Goal: Connect with others: Share content

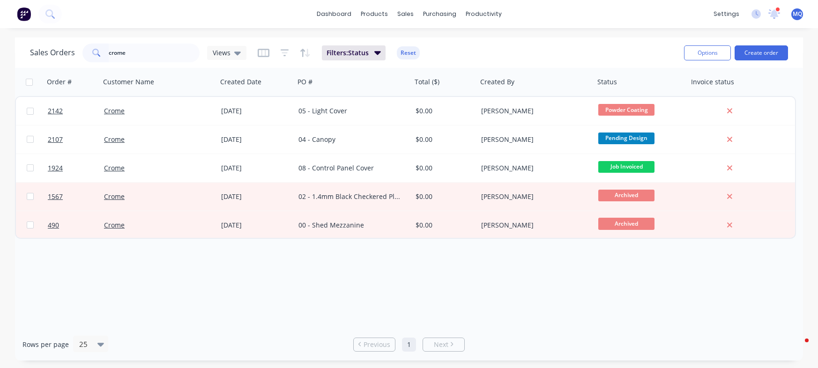
click at [135, 54] on input "crome" at bounding box center [154, 53] width 91 height 19
type input "gecko"
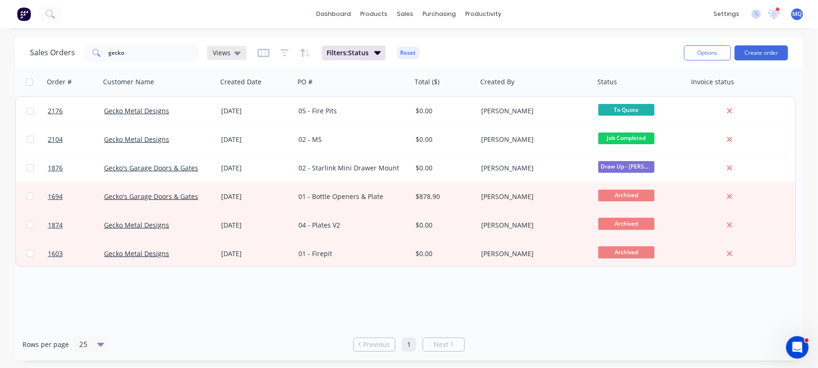
click at [229, 49] on div "Views" at bounding box center [227, 53] width 28 height 8
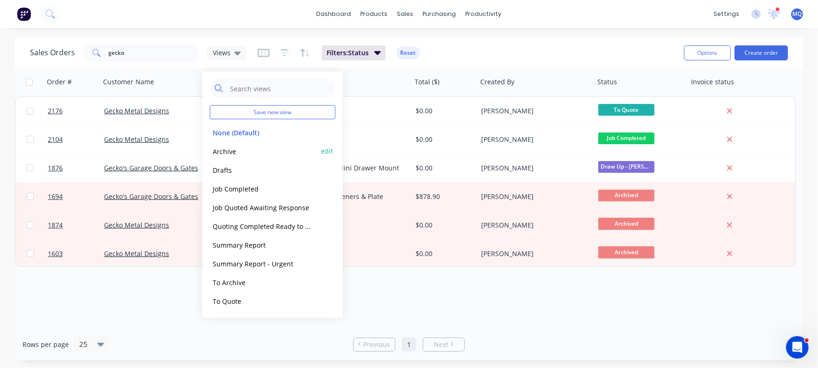
click at [224, 150] on button "Archive" at bounding box center [263, 151] width 107 height 11
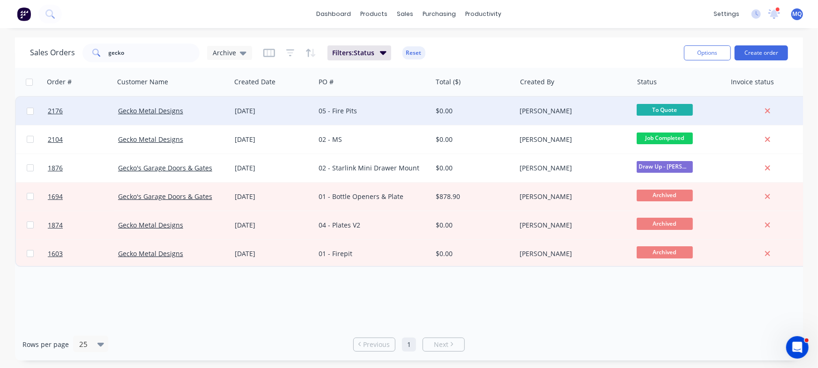
click at [312, 112] on div "[DATE]" at bounding box center [273, 111] width 84 height 28
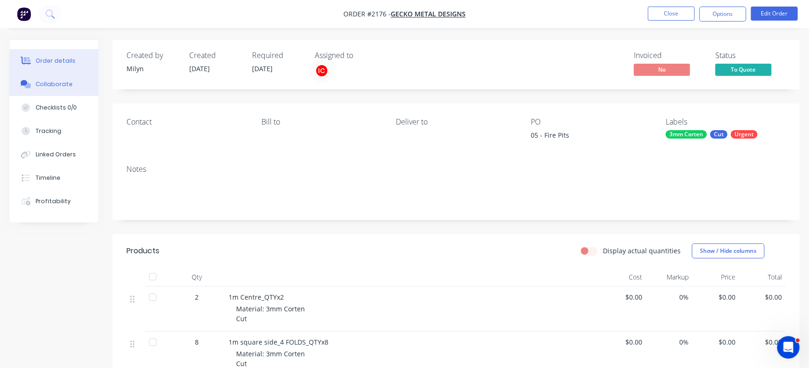
click at [60, 84] on div "Collaborate" at bounding box center [54, 84] width 37 height 8
